Goal: Answer question/provide support

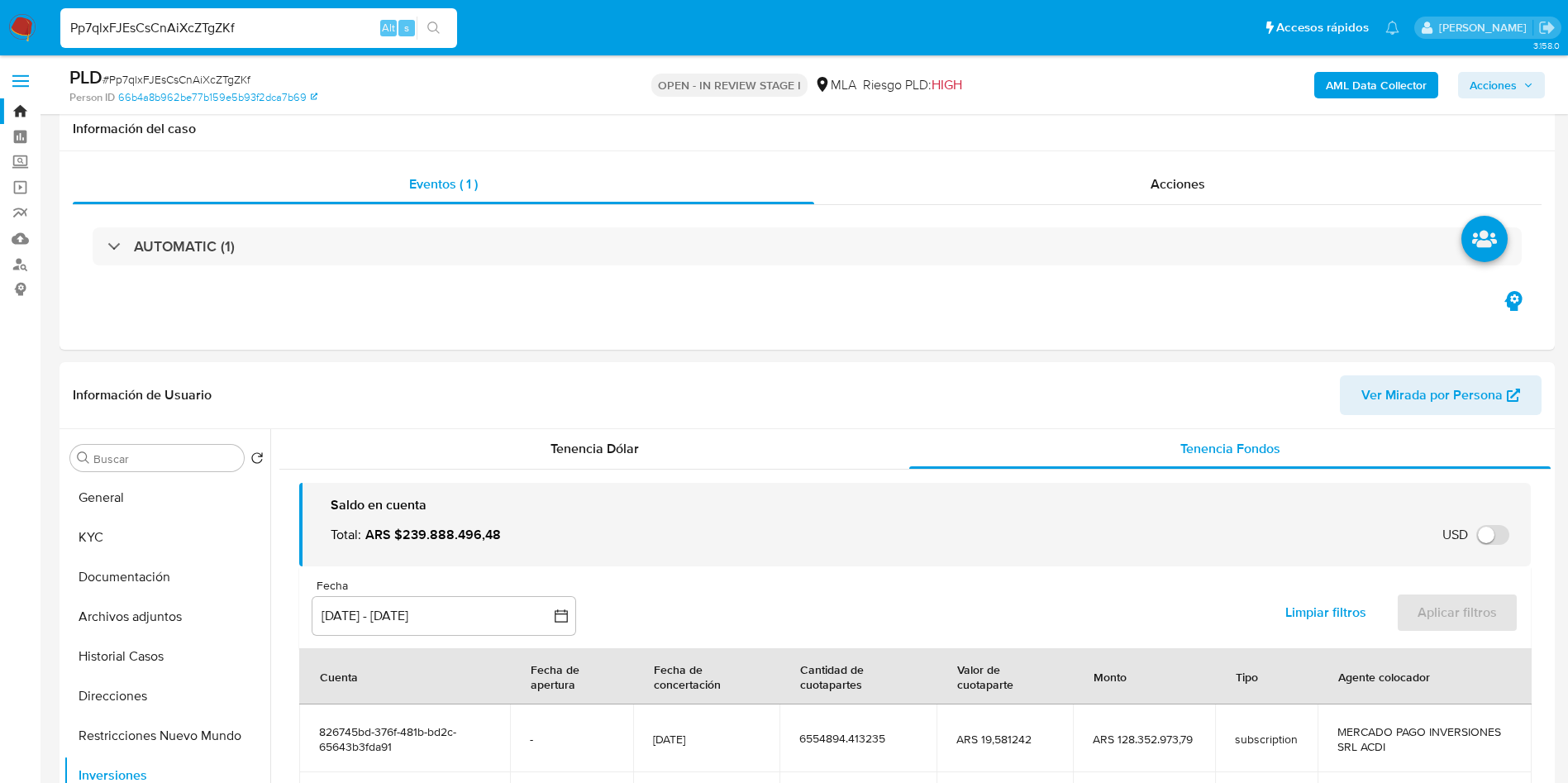
select select "10"
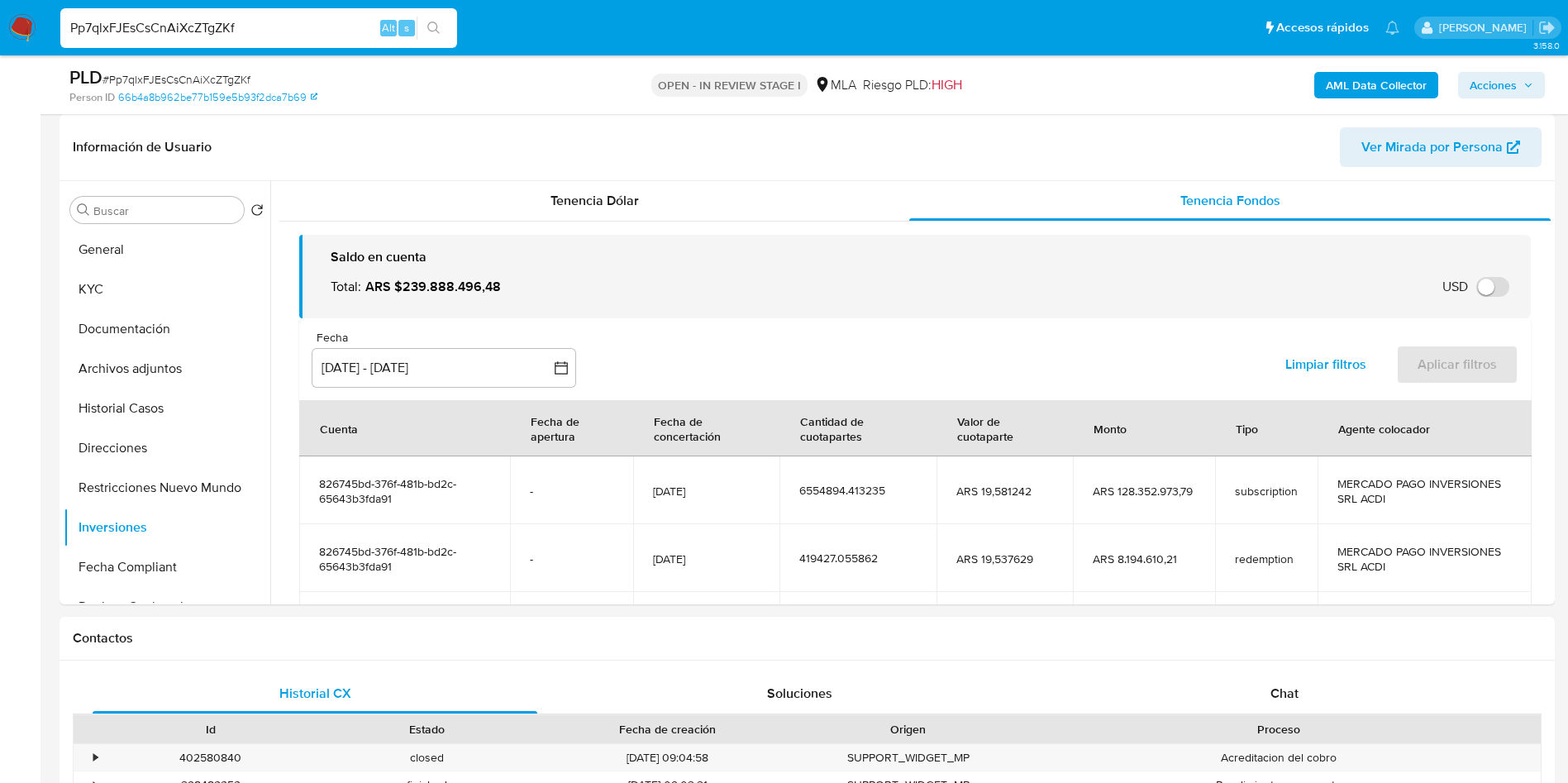
scroll to position [156, 0]
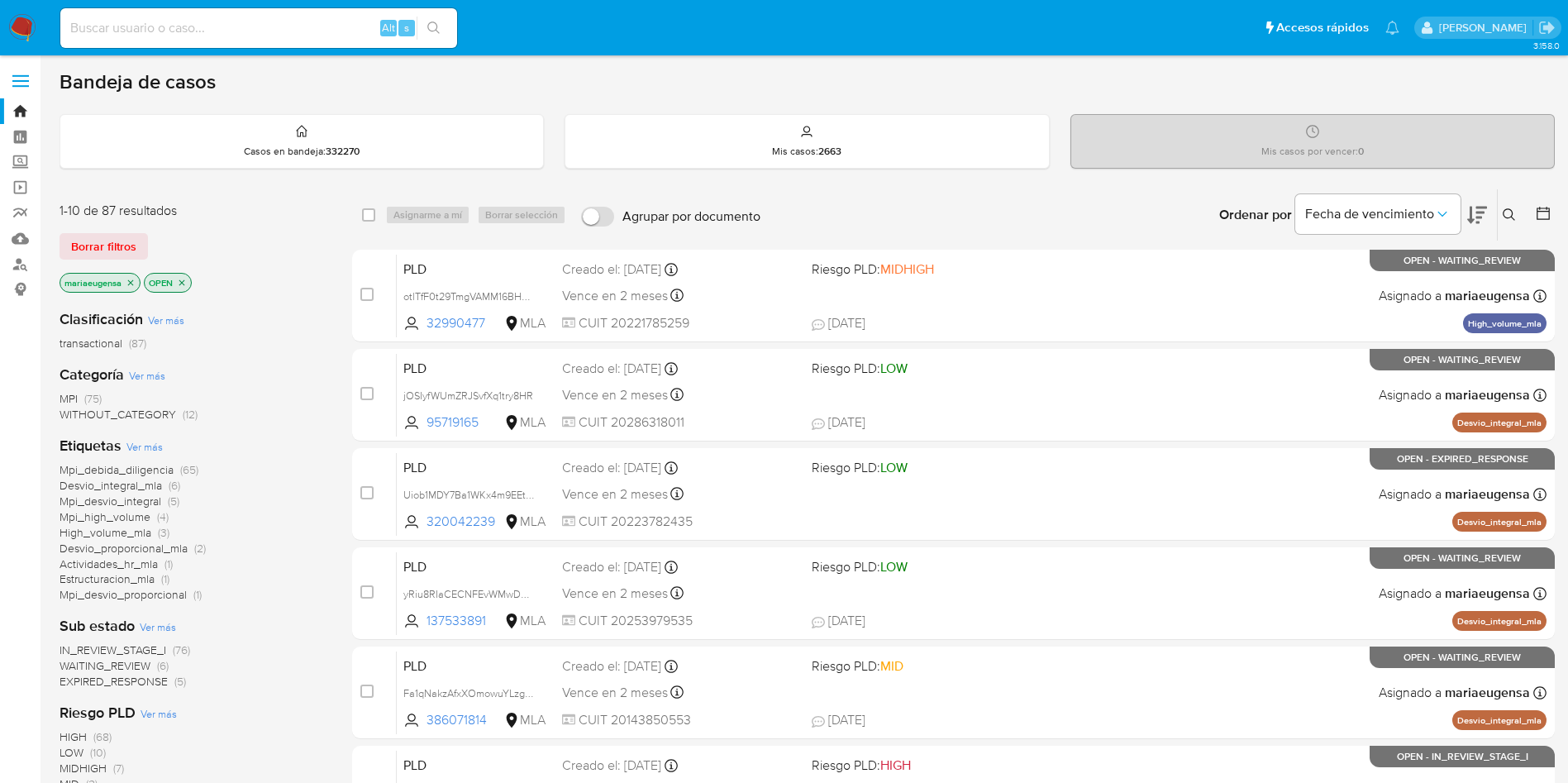
click at [227, 39] on div "Alt s" at bounding box center [258, 28] width 397 height 39
click at [237, 24] on input at bounding box center [258, 28] width 397 height 22
paste input "404532611"
click at [164, 32] on input "404532611" at bounding box center [258, 28] width 397 height 22
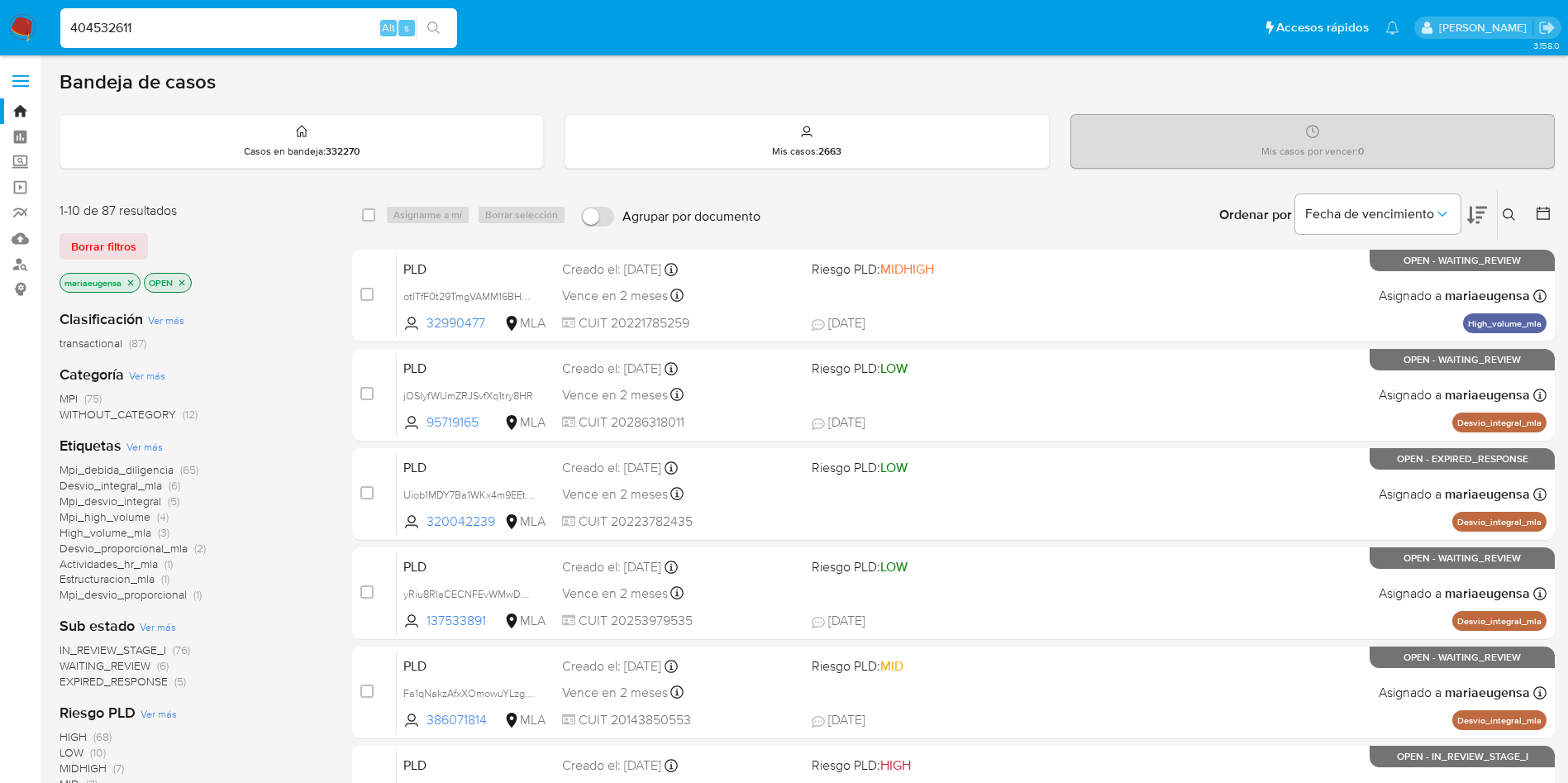
drag, startPoint x: 165, startPoint y: 32, endPoint x: 171, endPoint y: 18, distance: 15.2
click at [171, 19] on input "404532611" at bounding box center [258, 28] width 397 height 22
paste input "153344317"
type input "153344317"
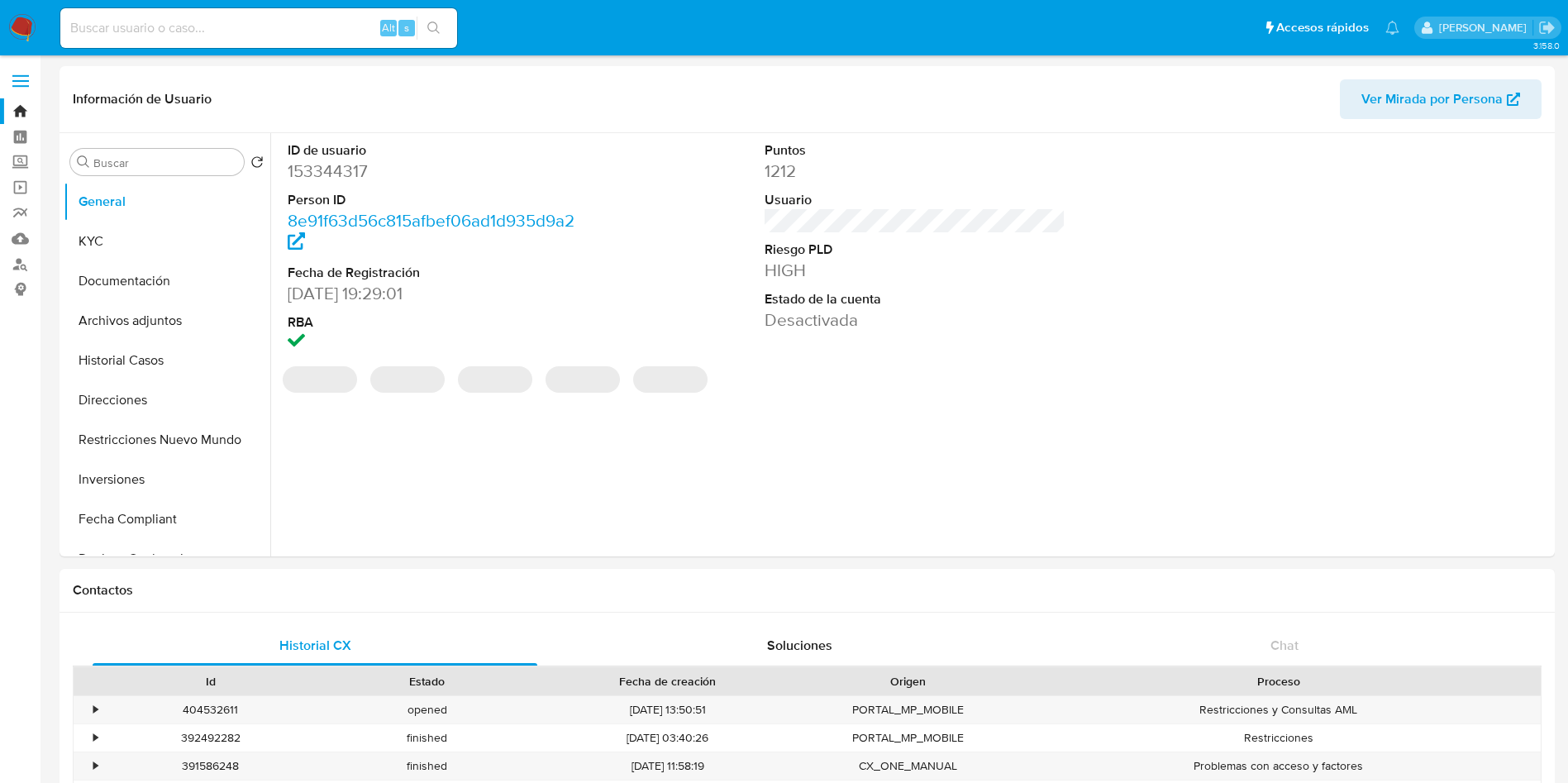
select select "10"
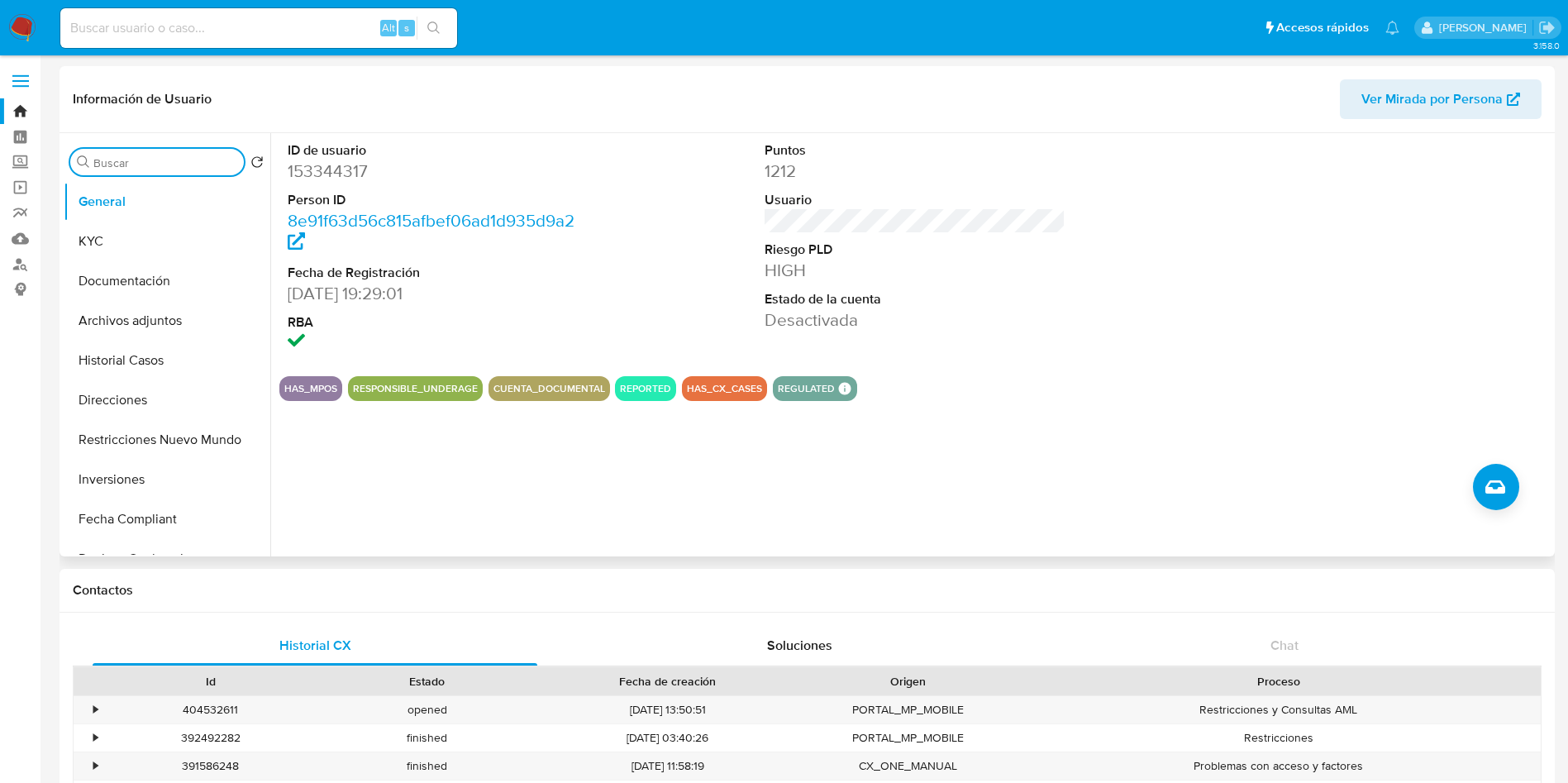
click at [117, 161] on input "Buscar" at bounding box center [166, 163] width 144 height 15
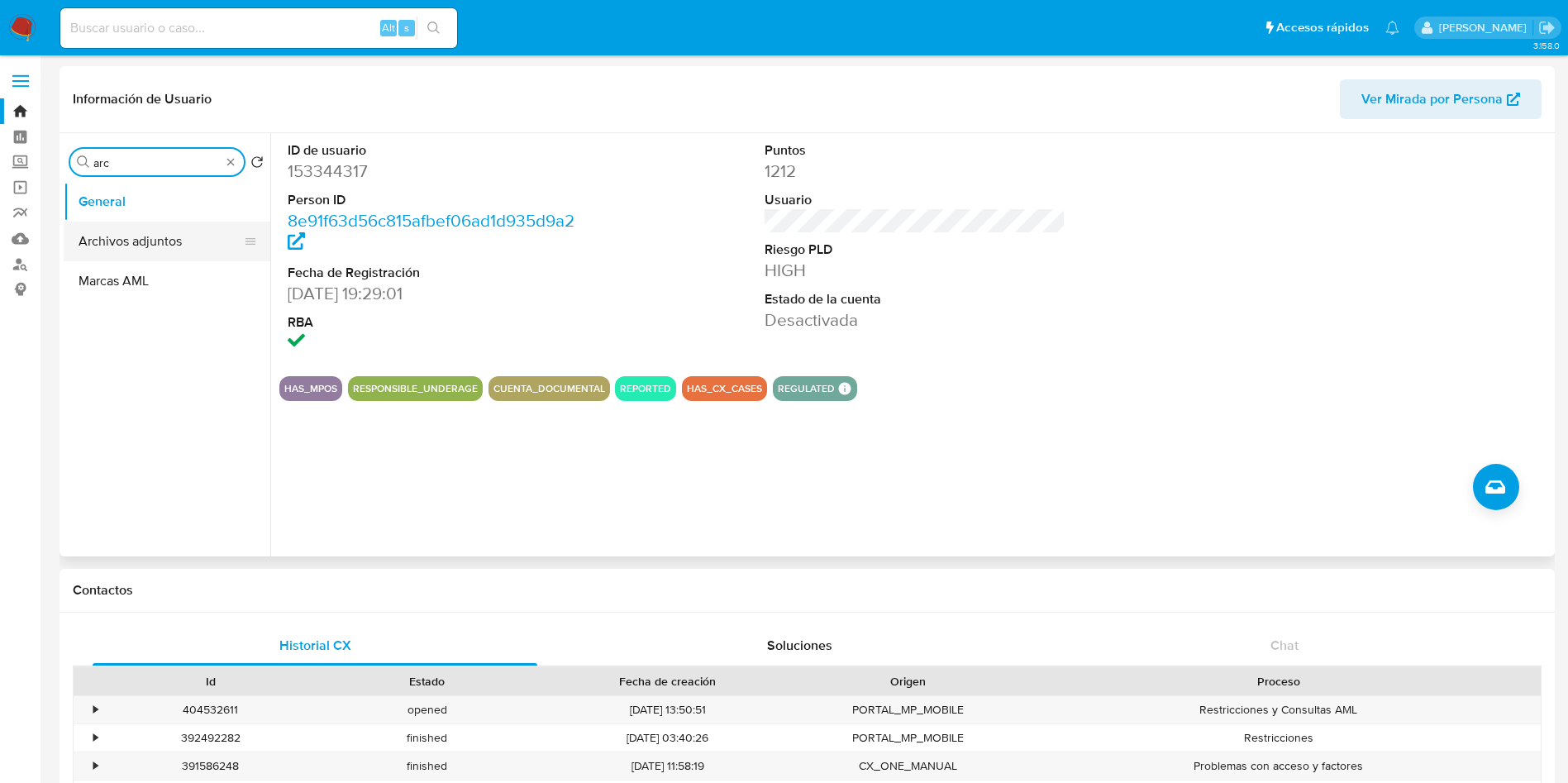
type input "arc"
click at [157, 237] on button "Archivos adjuntos" at bounding box center [160, 241] width 194 height 39
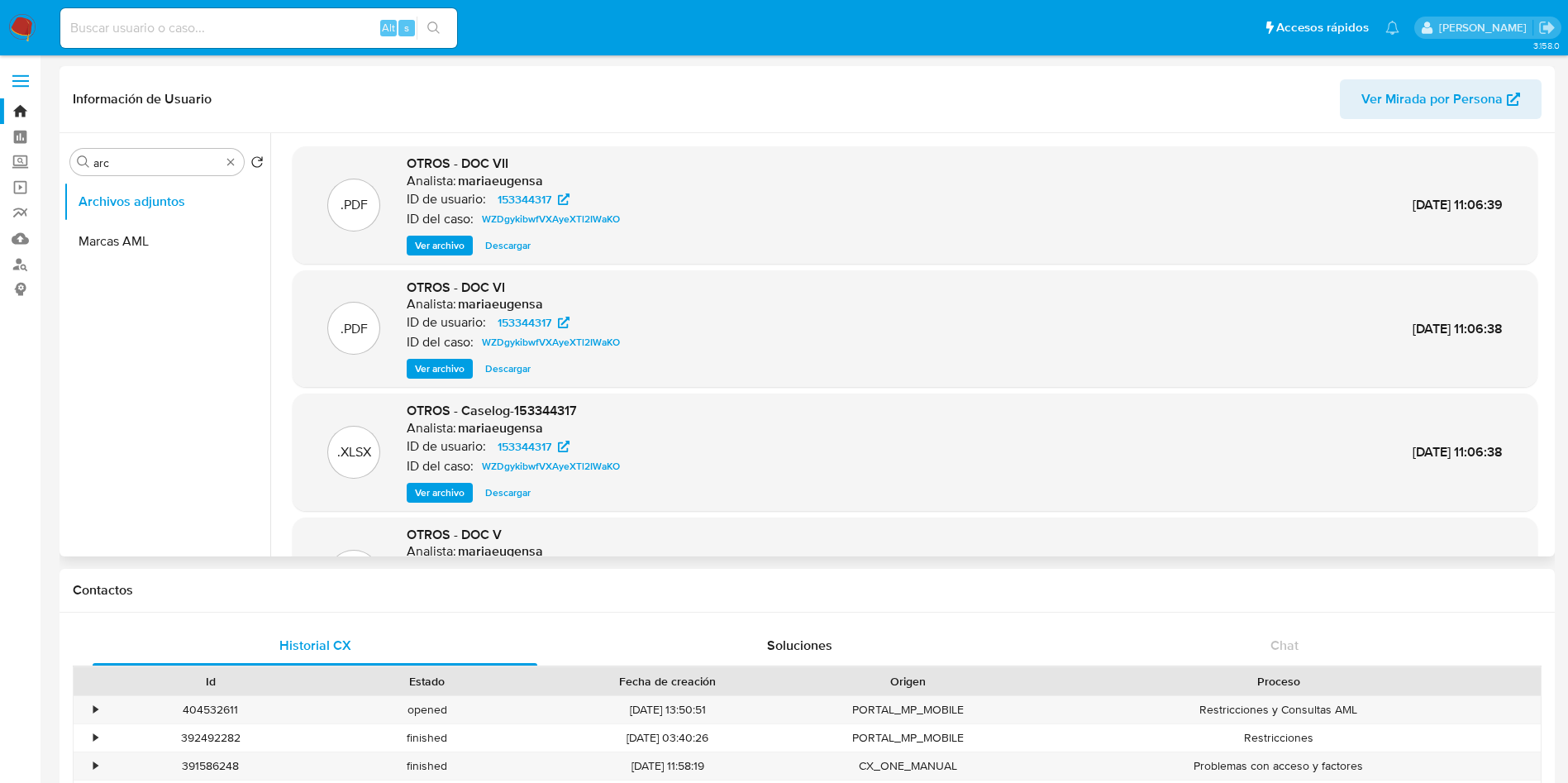
click at [435, 489] on span "Ver archivo" at bounding box center [439, 493] width 50 height 17
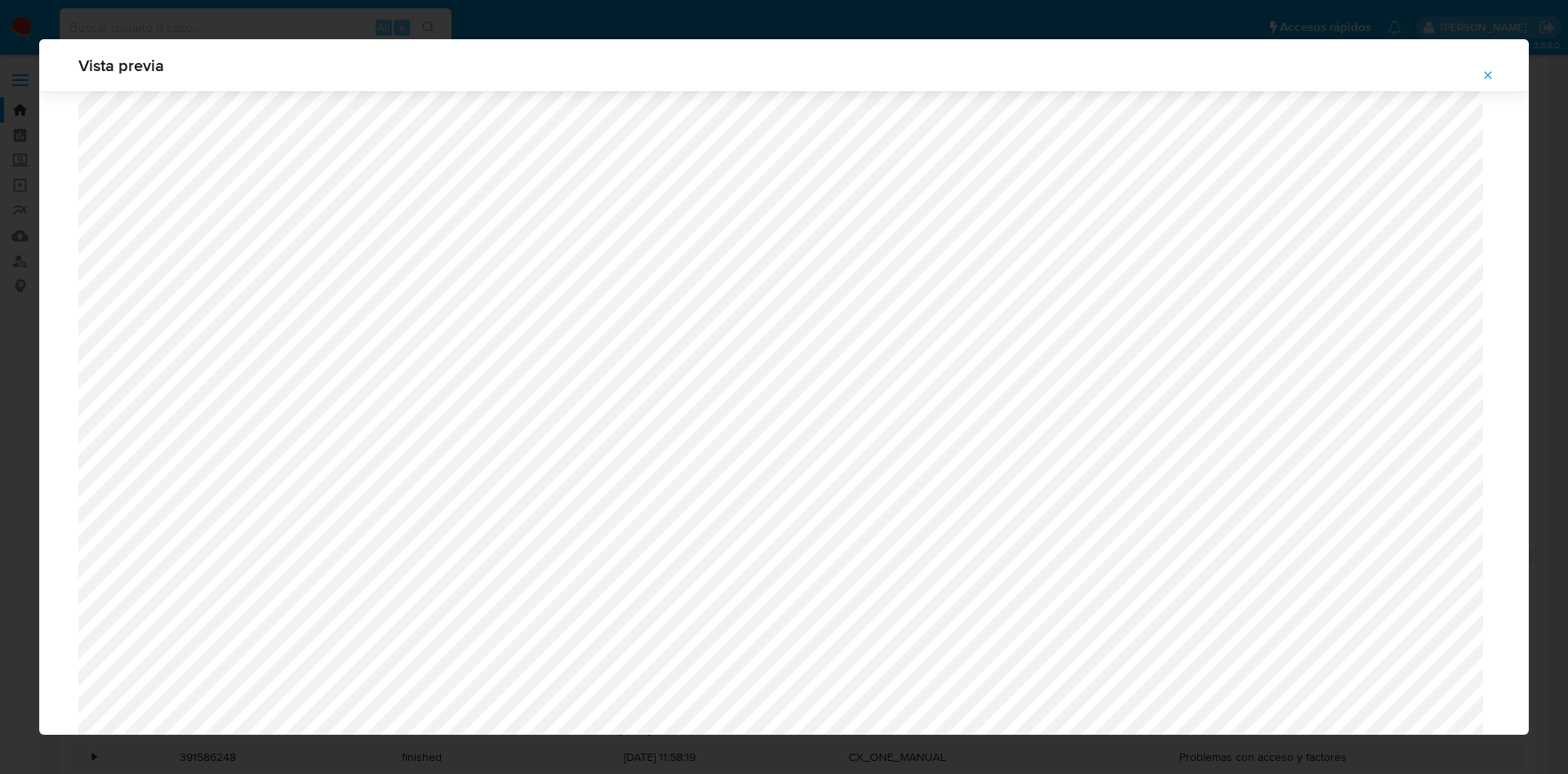
scroll to position [703, 0]
